Goal: Navigation & Orientation: Go to known website

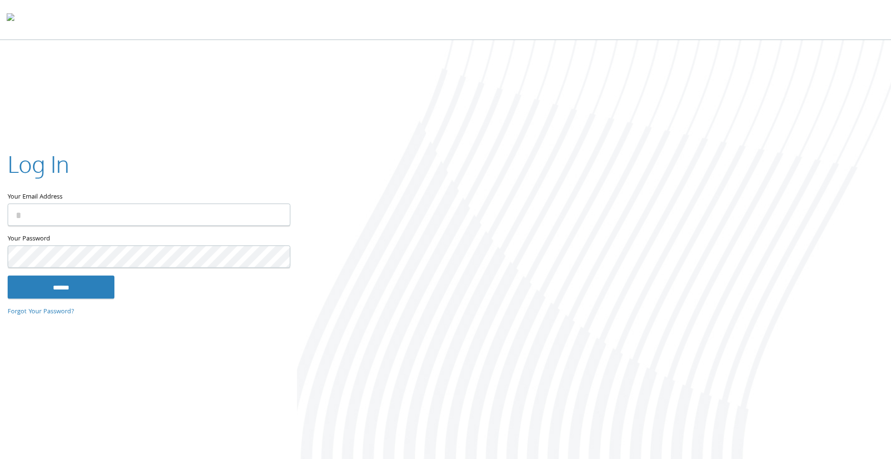
click at [155, 218] on input "Your Email Address" at bounding box center [149, 215] width 283 height 22
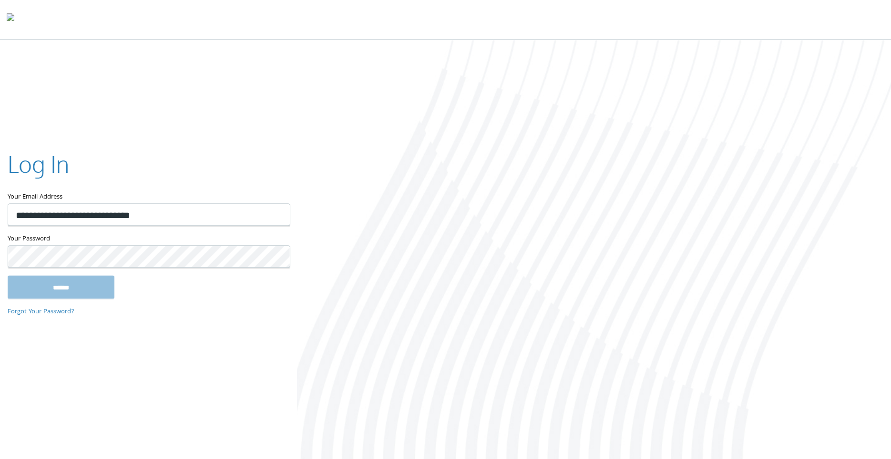
type input "**********"
click at [143, 270] on div "Your Password This field is required" at bounding box center [149, 255] width 282 height 42
click at [76, 283] on input "******" at bounding box center [61, 287] width 107 height 23
